Goal: Task Accomplishment & Management: Manage account settings

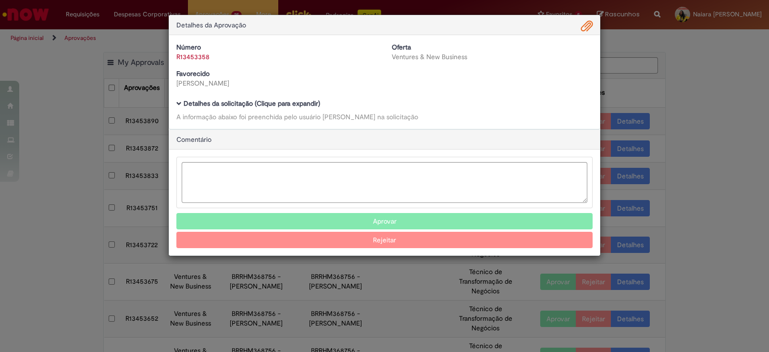
click at [245, 102] on b "Detalhes da solicitação (Clique para expandir)" at bounding box center [252, 103] width 136 height 9
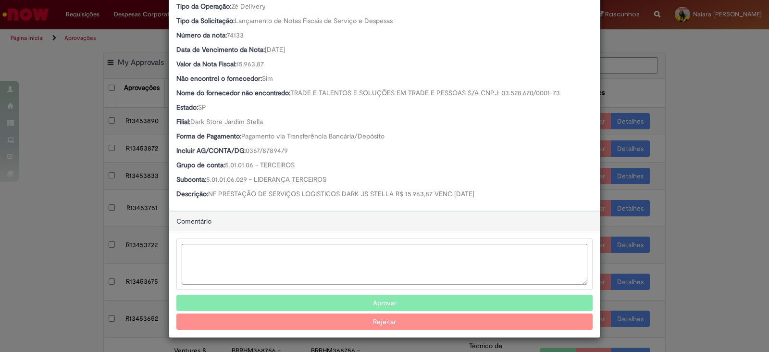
scroll to position [255, 0]
click at [417, 303] on button "Aprovar" at bounding box center [384, 303] width 416 height 16
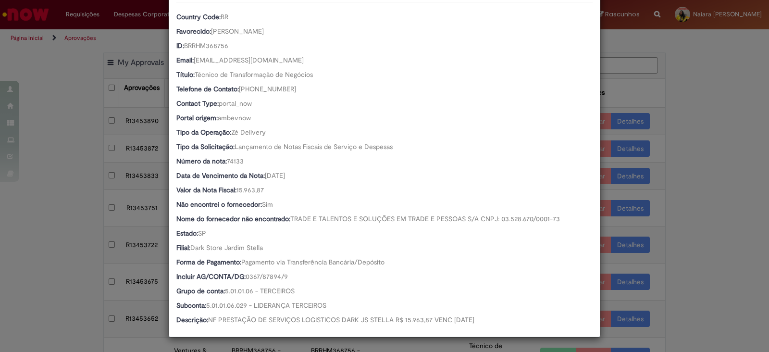
scroll to position [129, 0]
click at [692, 87] on div "Detalhes da Aprovação Número R13453358 Oferta Ventures & New Business Favorecid…" at bounding box center [384, 176] width 769 height 352
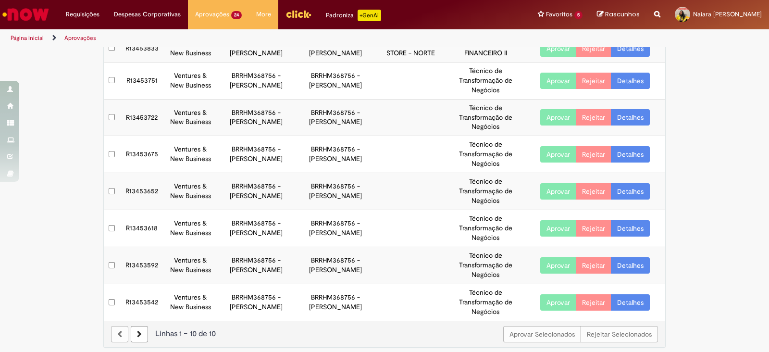
scroll to position [160, 0]
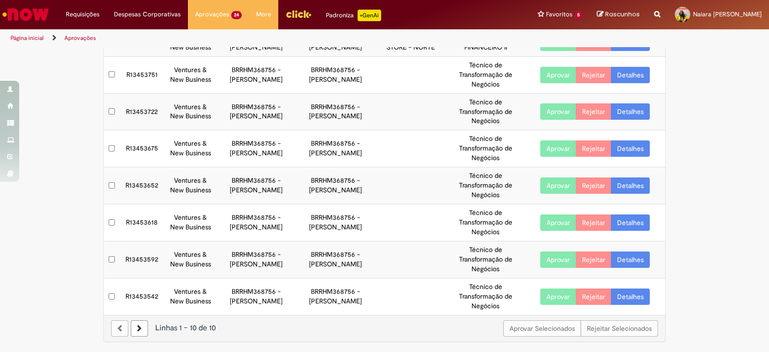
click at [631, 296] on link "Detalhes" at bounding box center [630, 296] width 39 height 16
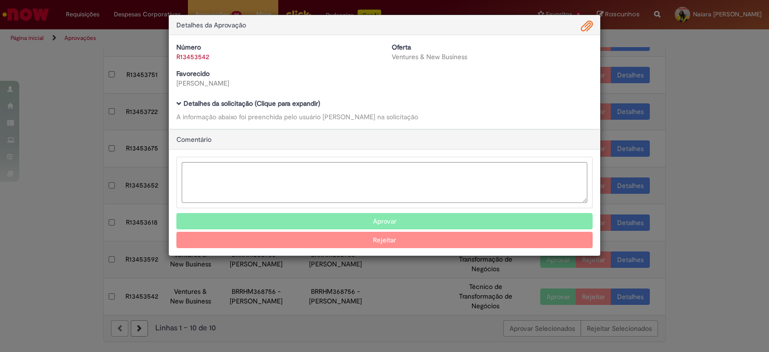
click at [256, 102] on b "Detalhes da solicitação (Clique para expandir)" at bounding box center [252, 103] width 136 height 9
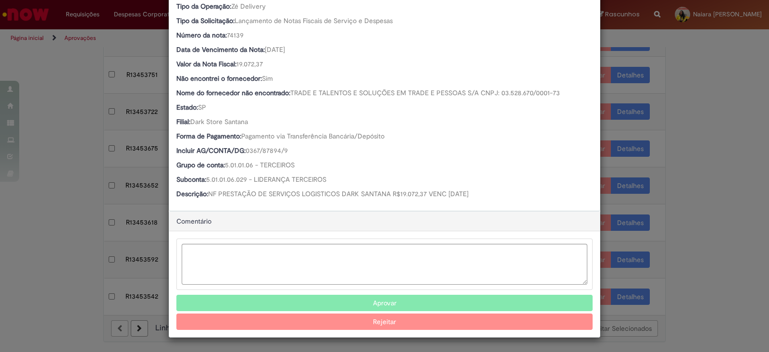
scroll to position [255, 0]
click at [319, 297] on button "Aprovar" at bounding box center [384, 303] width 416 height 16
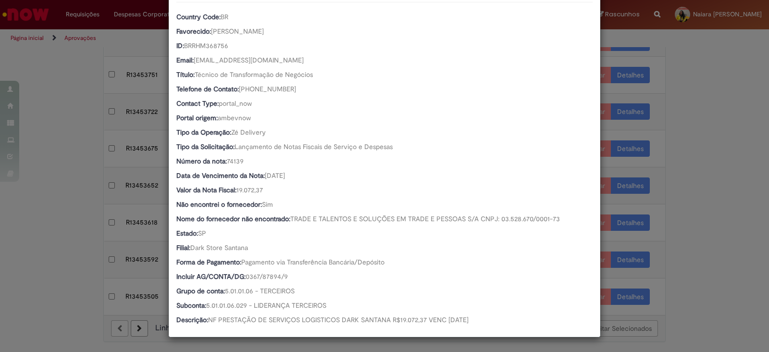
click at [693, 118] on div "Detalhes da Aprovação Número R13453542 Oferta Ventures & New Business Favorecid…" at bounding box center [384, 176] width 769 height 352
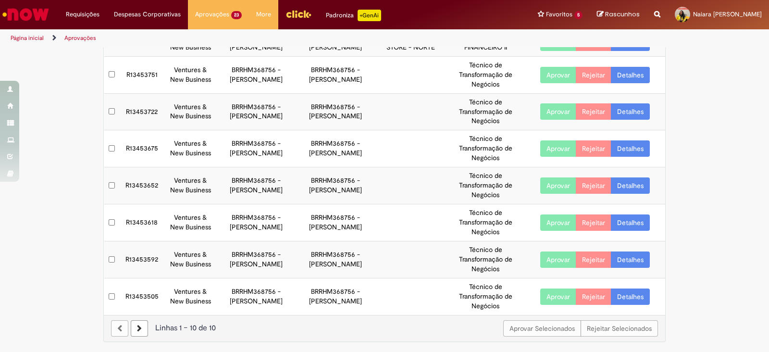
click at [639, 73] on link "Detalhes" at bounding box center [630, 75] width 39 height 16
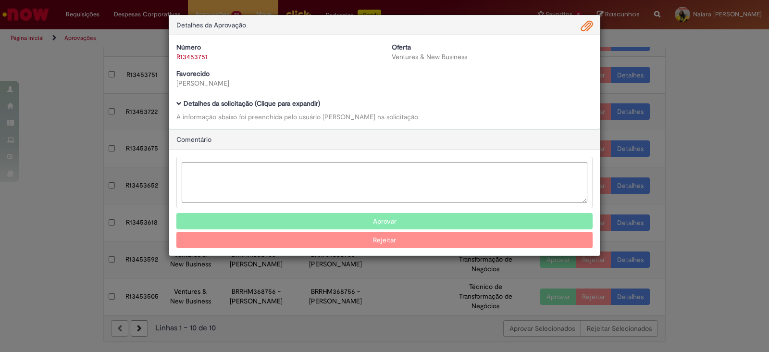
click at [282, 105] on b "Detalhes da solicitação (Clique para expandir)" at bounding box center [252, 103] width 136 height 9
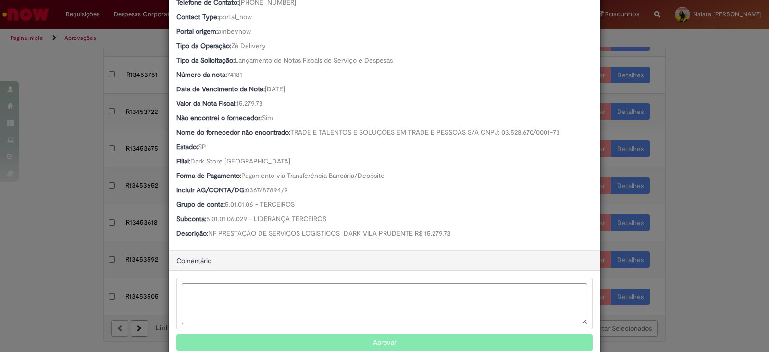
scroll to position [216, 0]
click at [346, 335] on button "Aprovar" at bounding box center [384, 342] width 416 height 16
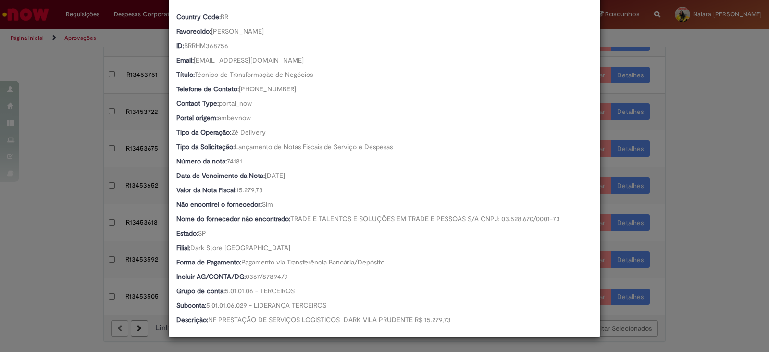
scroll to position [129, 0]
click at [718, 117] on div "Detalhes da Aprovação Número R13453751 Oferta Ventures & New Business Favorecid…" at bounding box center [384, 176] width 769 height 352
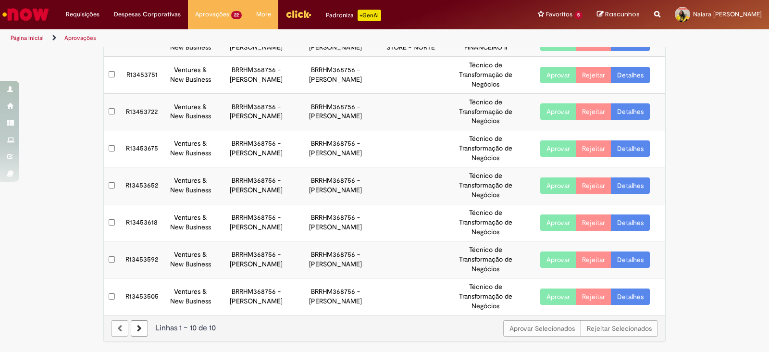
click at [627, 74] on link "Detalhes" at bounding box center [630, 75] width 39 height 16
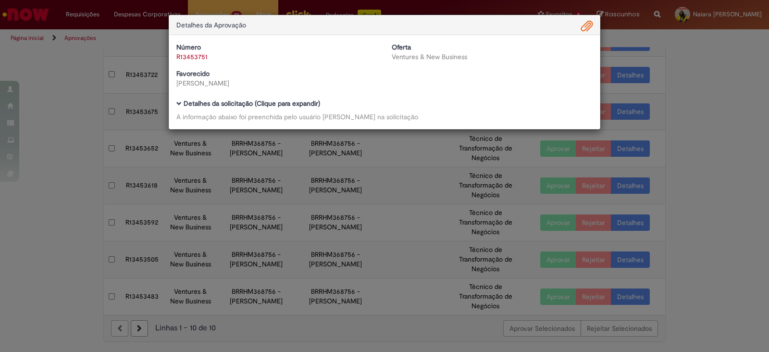
click at [250, 99] on b "Detalhes da solicitação (Clique para expandir)" at bounding box center [252, 103] width 136 height 9
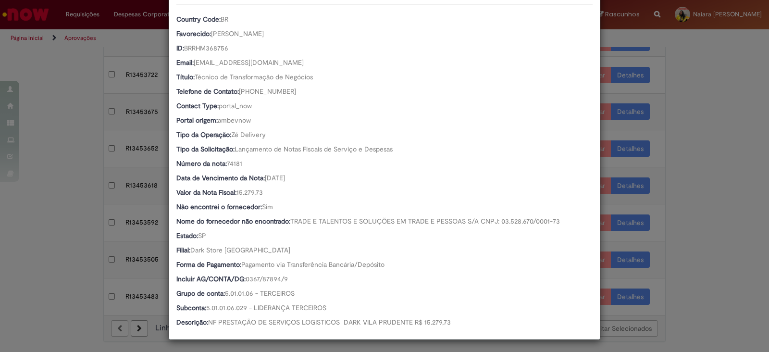
scroll to position [130, 0]
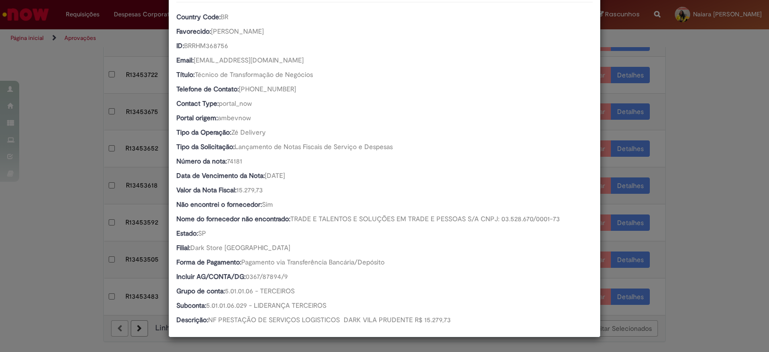
click at [691, 121] on div "Detalhes da Aprovação Número R13453751 Oferta Ventures & New Business Favorecid…" at bounding box center [384, 176] width 769 height 352
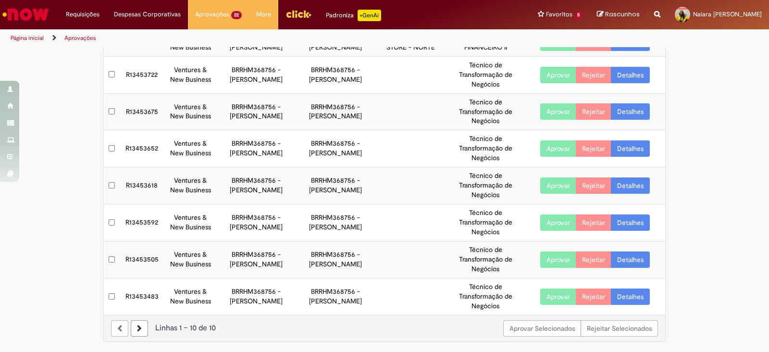
scroll to position [129, 0]
click at [629, 71] on link "Detalhes" at bounding box center [630, 75] width 39 height 16
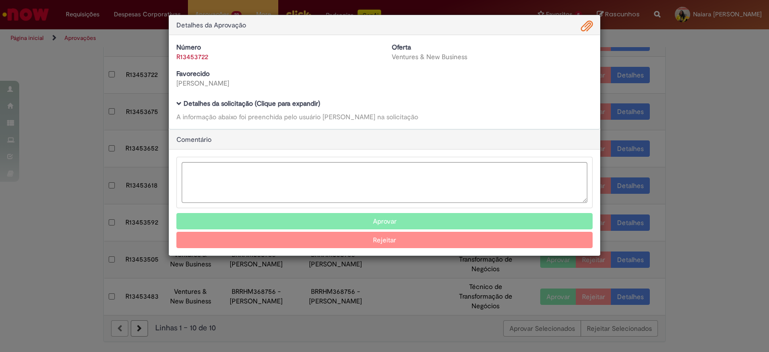
click at [297, 103] on b "Detalhes da solicitação (Clique para expandir)" at bounding box center [252, 103] width 136 height 9
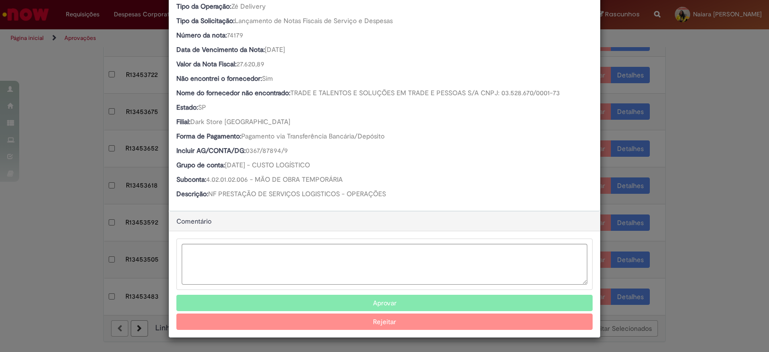
scroll to position [255, 0]
click at [322, 297] on button "Aprovar" at bounding box center [384, 303] width 416 height 16
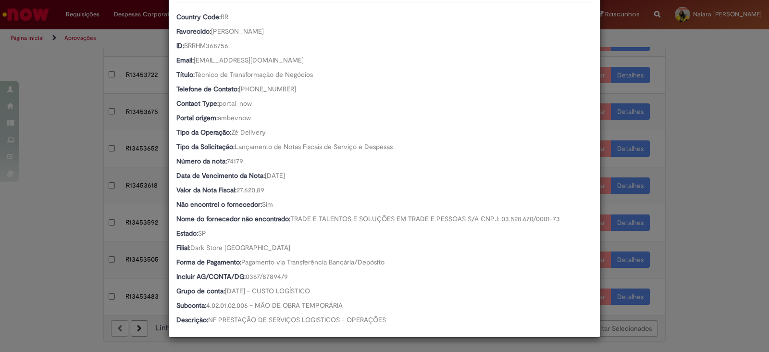
scroll to position [129, 0]
click at [691, 140] on div "Detalhes da Aprovação Número R13453722 Oferta Ventures & New Business Favorecid…" at bounding box center [384, 176] width 769 height 352
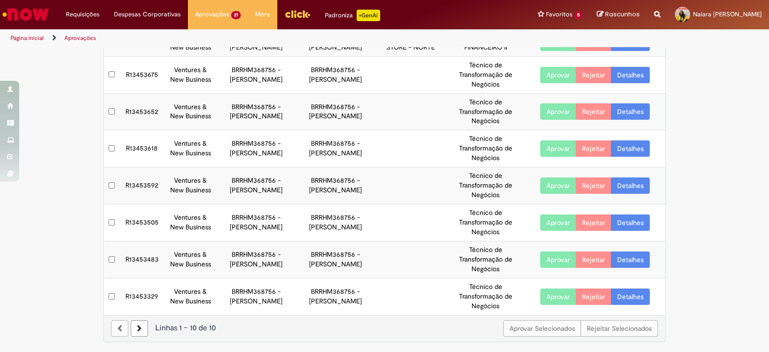
click at [621, 74] on link "Detalhes" at bounding box center [630, 75] width 39 height 16
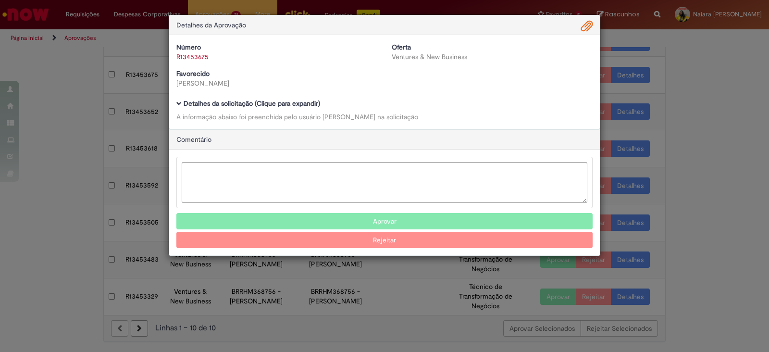
click at [291, 104] on b "Detalhes da solicitação (Clique para expandir)" at bounding box center [252, 103] width 136 height 9
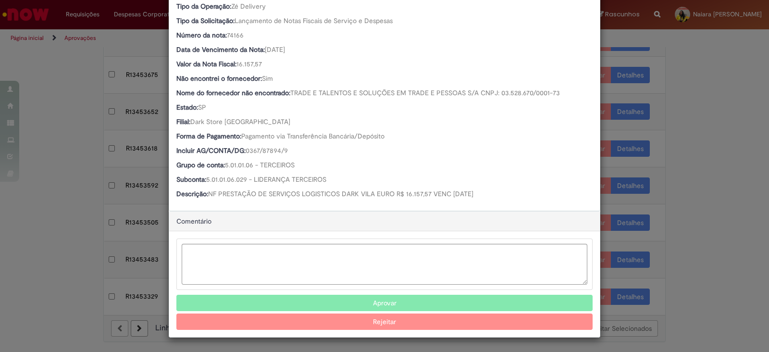
scroll to position [255, 0]
click at [405, 301] on button "Aprovar" at bounding box center [384, 303] width 416 height 16
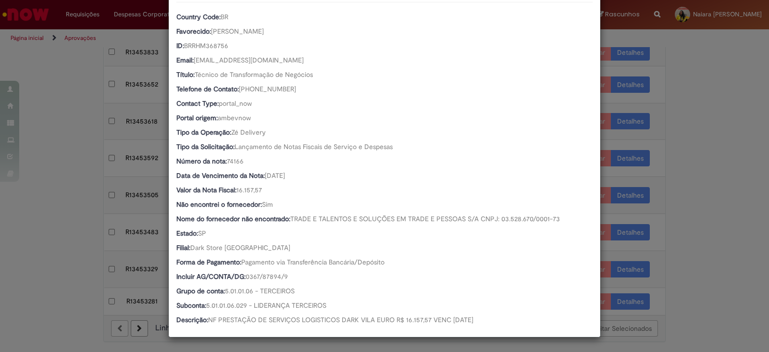
click at [690, 164] on div "Detalhes da Aprovação Número R13453675 Oferta Ventures & New Business Favorecid…" at bounding box center [384, 176] width 769 height 352
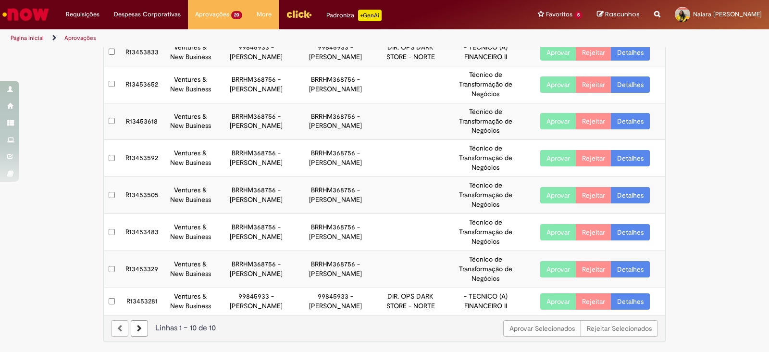
click at [641, 79] on link "Detalhes" at bounding box center [630, 84] width 39 height 16
click at [634, 76] on link "Detalhes" at bounding box center [630, 84] width 39 height 16
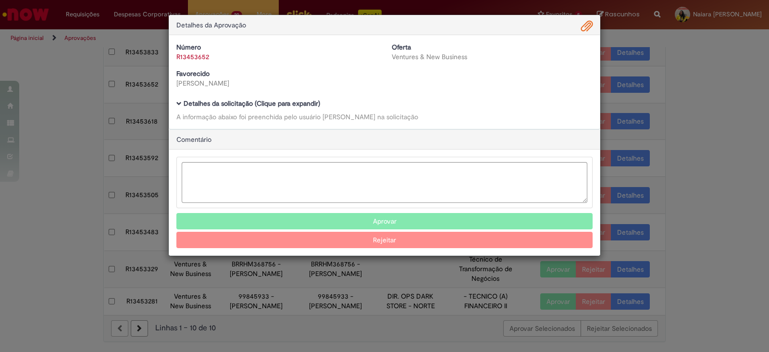
click at [300, 99] on b "Detalhes da solicitação (Clique para expandir)" at bounding box center [252, 103] width 136 height 9
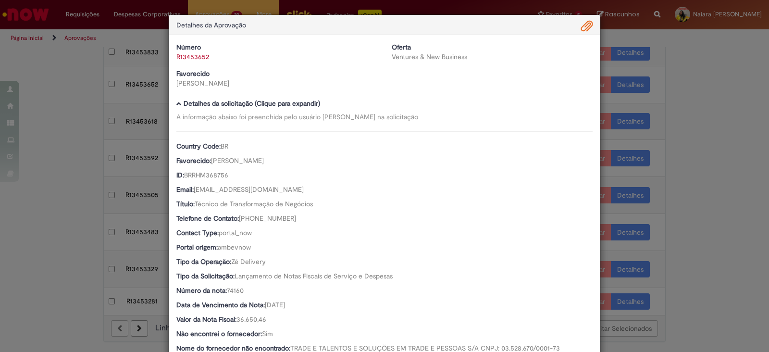
click at [300, 99] on b "Detalhes da solicitação (Clique para expandir)" at bounding box center [252, 103] width 136 height 9
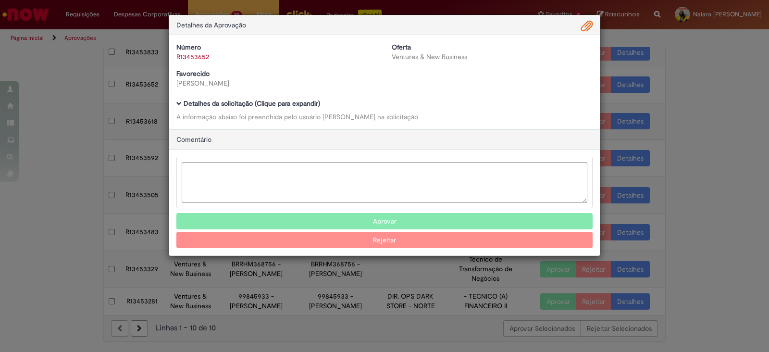
click at [293, 103] on b "Detalhes da solicitação (Clique para expandir)" at bounding box center [252, 103] width 136 height 9
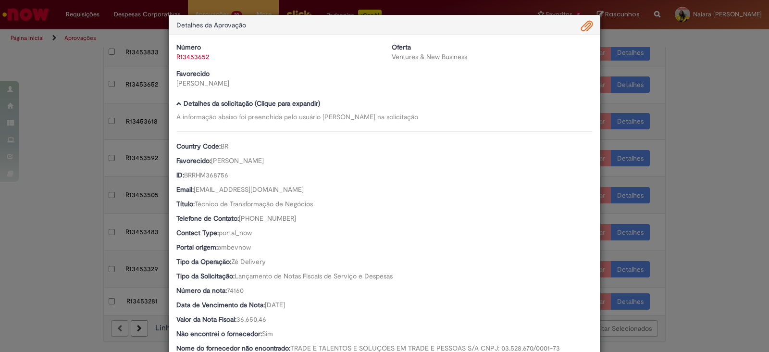
click at [533, 57] on div "Ventures & New Business" at bounding box center [492, 57] width 201 height 10
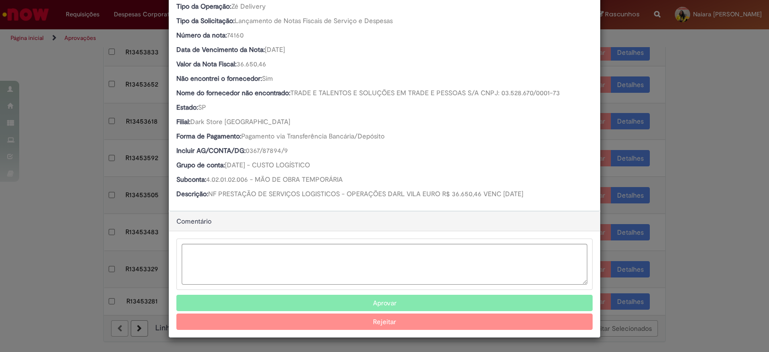
scroll to position [255, 0]
click at [447, 302] on button "Aprovar" at bounding box center [384, 303] width 416 height 16
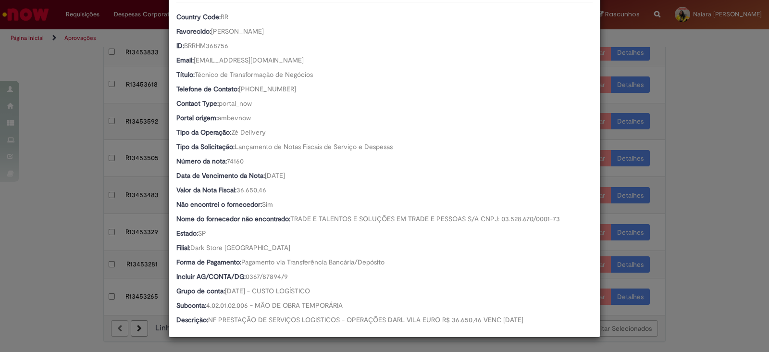
click at [694, 186] on div "Detalhes da Aprovação Número R13453652 Oferta Ventures & New Business Favorecid…" at bounding box center [384, 176] width 769 height 352
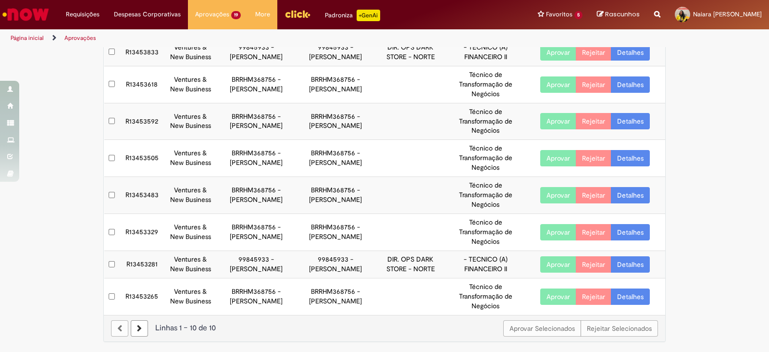
click at [631, 77] on link "Detalhes" at bounding box center [630, 84] width 39 height 16
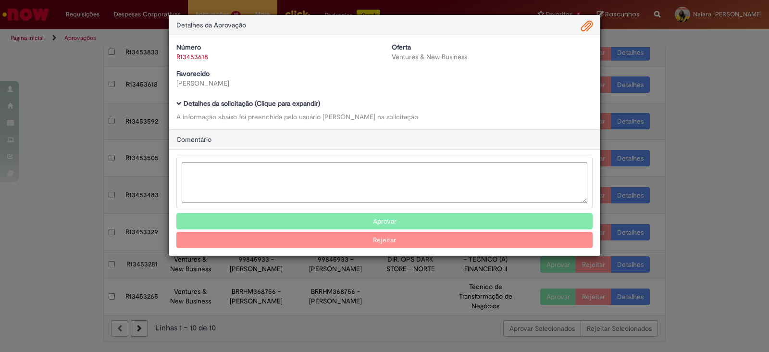
click at [230, 102] on b "Detalhes da solicitação (Clique para expandir)" at bounding box center [252, 103] width 136 height 9
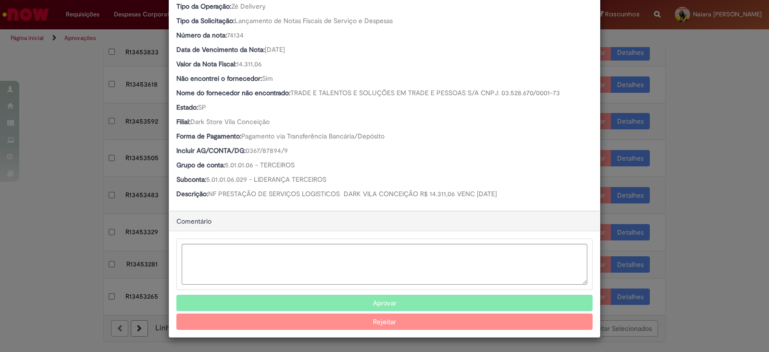
scroll to position [255, 0]
click at [346, 303] on button "Aprovar" at bounding box center [384, 303] width 416 height 16
click at [423, 301] on button "Aprovar" at bounding box center [384, 303] width 416 height 16
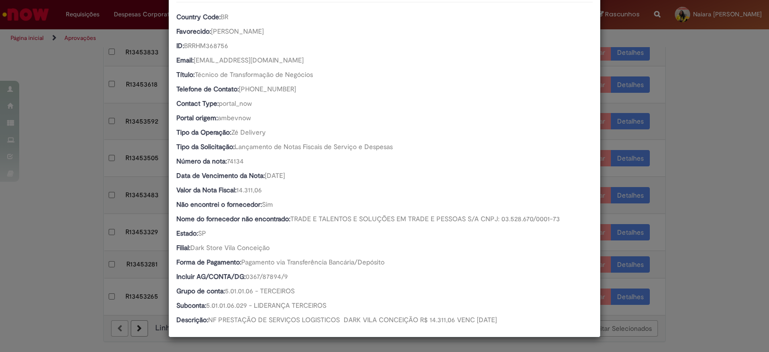
scroll to position [129, 0]
click at [698, 97] on div "Detalhes da Aprovação Número R13453618 Oferta Ventures & New Business Favorecid…" at bounding box center [384, 176] width 769 height 352
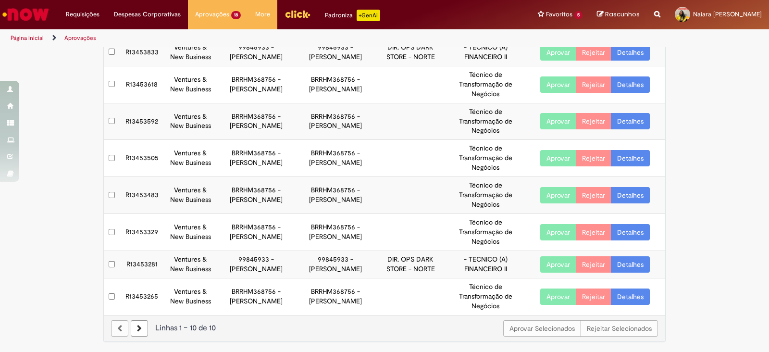
click at [630, 76] on link "Detalhes" at bounding box center [630, 84] width 39 height 16
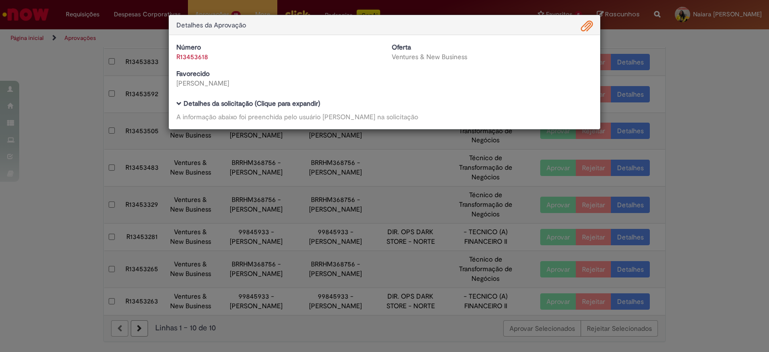
click at [706, 93] on div "Detalhes da Aprovação Número R13453618 Oferta Ventures & New Business Favorecid…" at bounding box center [384, 176] width 769 height 352
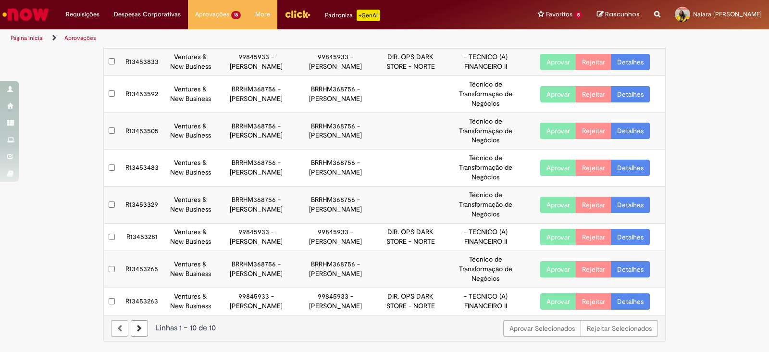
click at [623, 86] on link "Detalhes" at bounding box center [630, 94] width 39 height 16
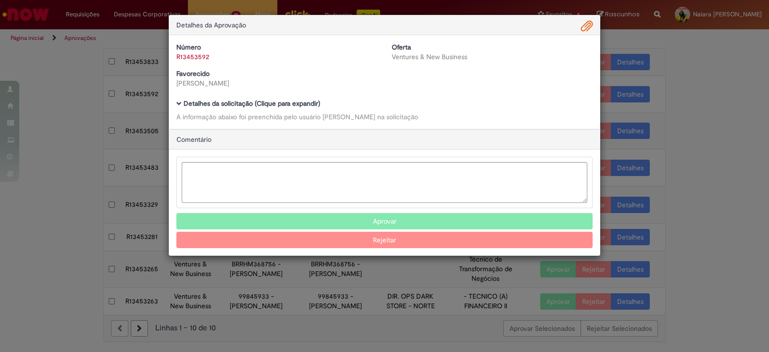
click at [255, 104] on b "Detalhes da solicitação (Clique para expandir)" at bounding box center [252, 103] width 136 height 9
